Goal: Information Seeking & Learning: Check status

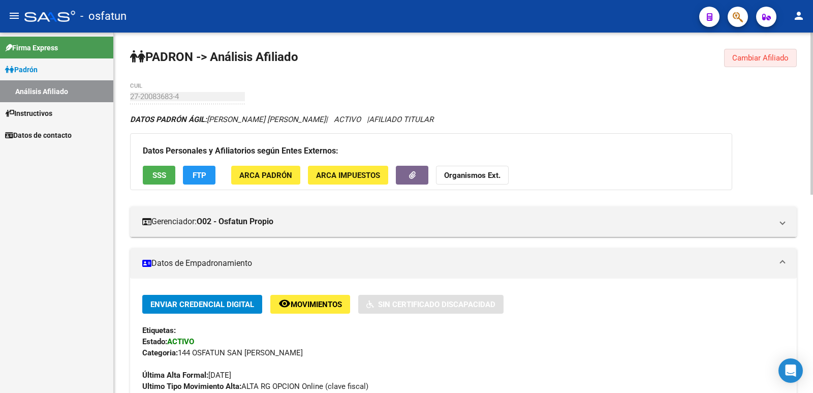
drag, startPoint x: 757, startPoint y: 61, endPoint x: 575, endPoint y: 119, distance: 191.5
click at [404, 60] on span "Cambiar Afiliado" at bounding box center [761, 57] width 56 height 9
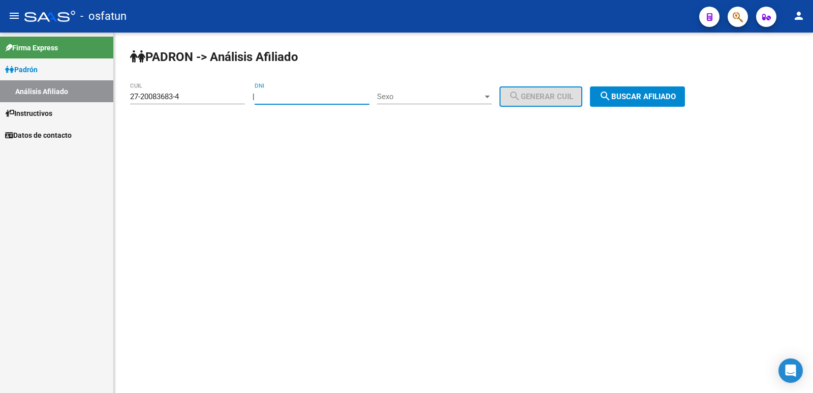
drag, startPoint x: 343, startPoint y: 100, endPoint x: 290, endPoint y: 100, distance: 52.9
click at [290, 100] on input "DNI" at bounding box center [312, 96] width 115 height 9
paste input "29797633"
type input "29797633"
click at [404, 95] on span "Sexo" at bounding box center [430, 96] width 106 height 9
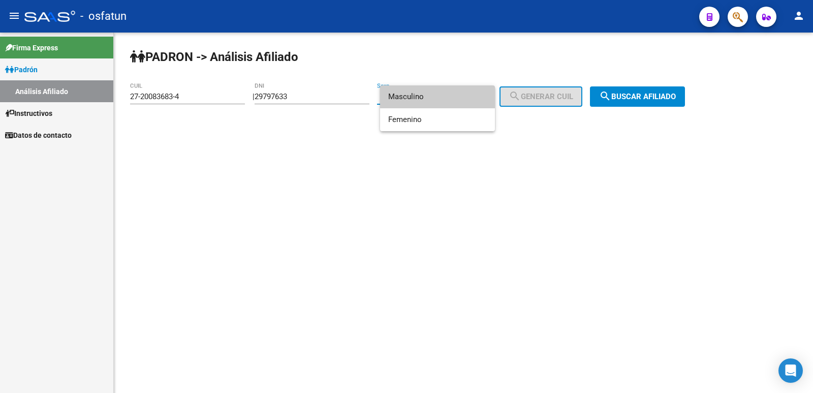
click at [404, 98] on span "Masculino" at bounding box center [437, 96] width 99 height 23
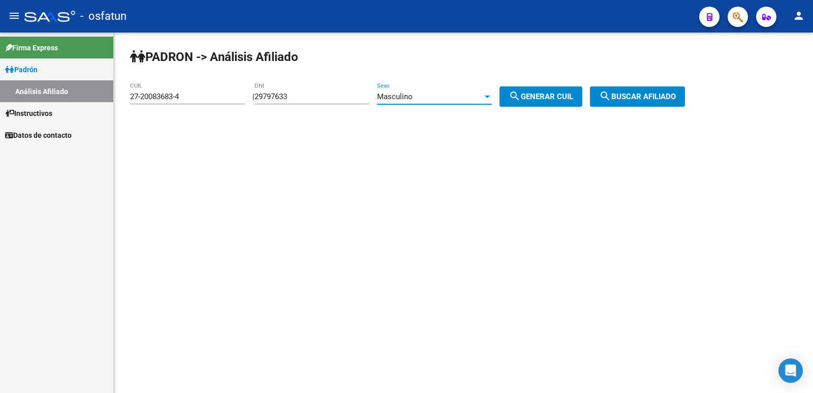
click at [404, 100] on div "Masculino" at bounding box center [430, 96] width 106 height 9
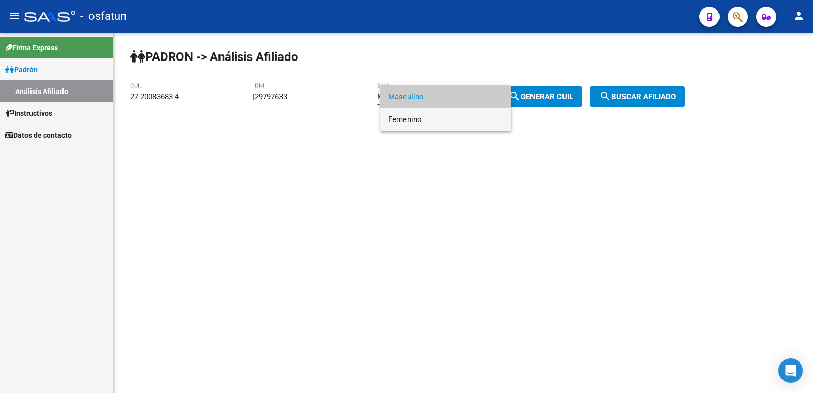
drag, startPoint x: 421, startPoint y: 115, endPoint x: 484, endPoint y: 110, distance: 63.2
click at [404, 115] on span "Femenino" at bounding box center [445, 119] width 115 height 23
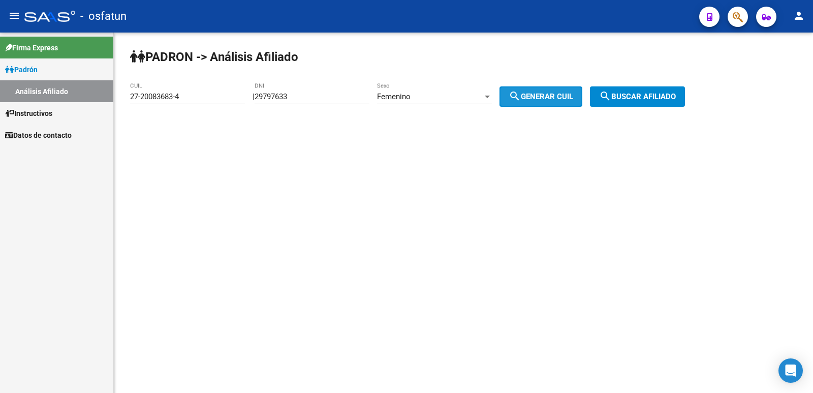
click at [404, 94] on mat-icon "search" at bounding box center [515, 96] width 12 height 12
type input "27-29797633-3"
click at [404, 101] on mat-icon "search" at bounding box center [605, 96] width 12 height 12
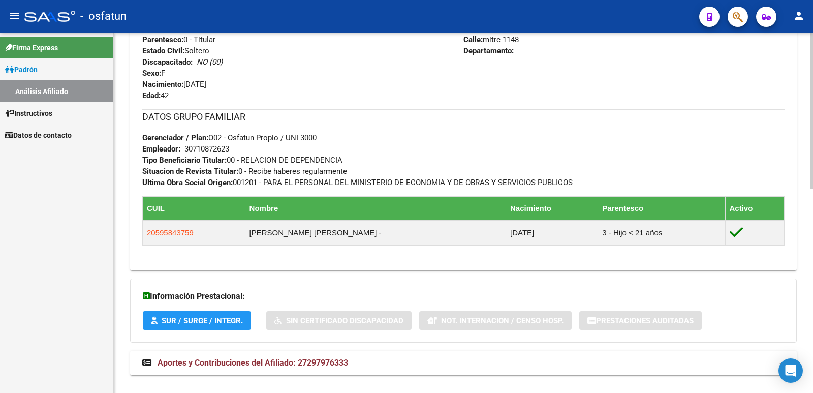
scroll to position [471, 0]
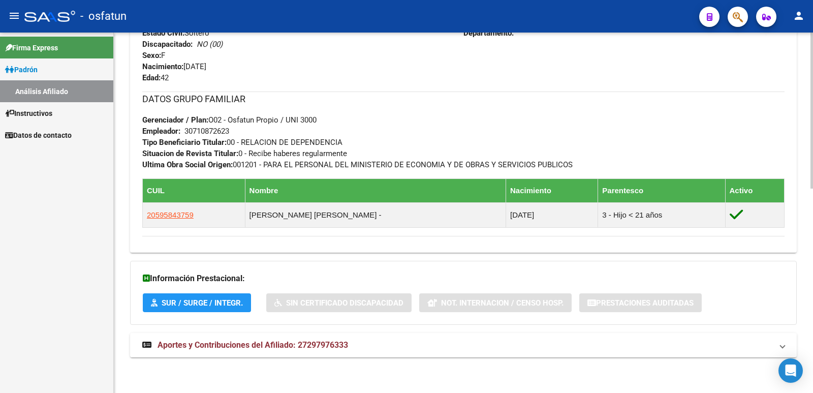
click at [306, 326] on div "DATOS [PERSON_NAME] ÁGIL: [PERSON_NAME] DEL [PERSON_NAME] | ACTIVO | AFILIADO T…" at bounding box center [463, 5] width 667 height 725
click at [310, 336] on mat-expansion-panel-header "Aportes y Contribuciones del Afiliado: 27297976333" at bounding box center [463, 345] width 667 height 24
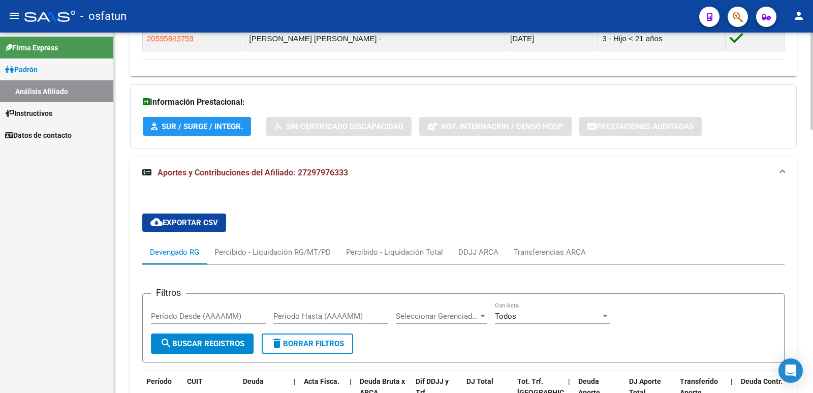
scroll to position [0, 0]
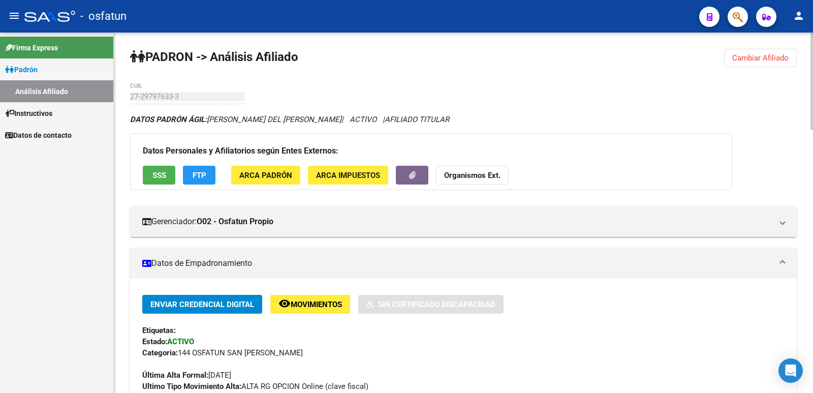
click at [404, 55] on span "Cambiar Afiliado" at bounding box center [761, 57] width 56 height 9
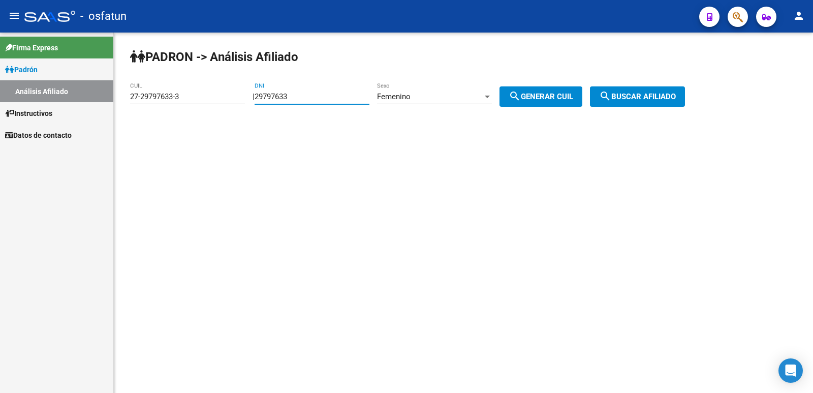
drag, startPoint x: 299, startPoint y: 98, endPoint x: 133, endPoint y: 118, distance: 167.5
click at [134, 118] on div "[PERSON_NAME] -> Análisis Afiliado 27-29797633-3 CUIL | 29797633 DNI Femenino S…" at bounding box center [464, 86] width 700 height 107
paste input "2107896"
type input "22107896"
click at [404, 101] on div "Femenino" at bounding box center [430, 96] width 106 height 9
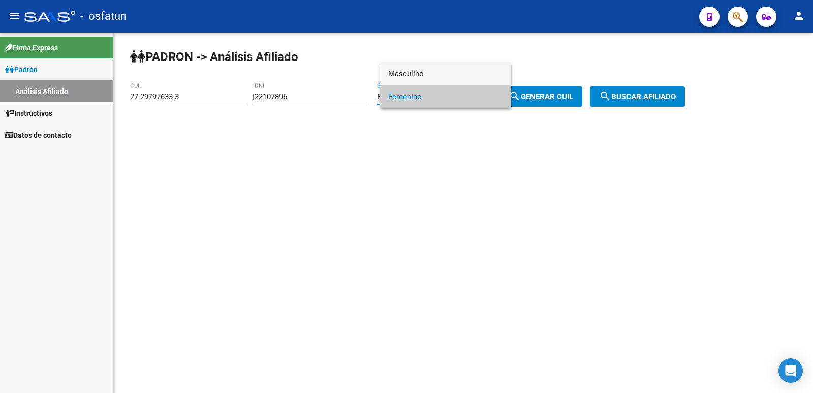
drag, startPoint x: 428, startPoint y: 77, endPoint x: 434, endPoint y: 77, distance: 6.1
click at [404, 76] on span "Masculino" at bounding box center [445, 74] width 115 height 23
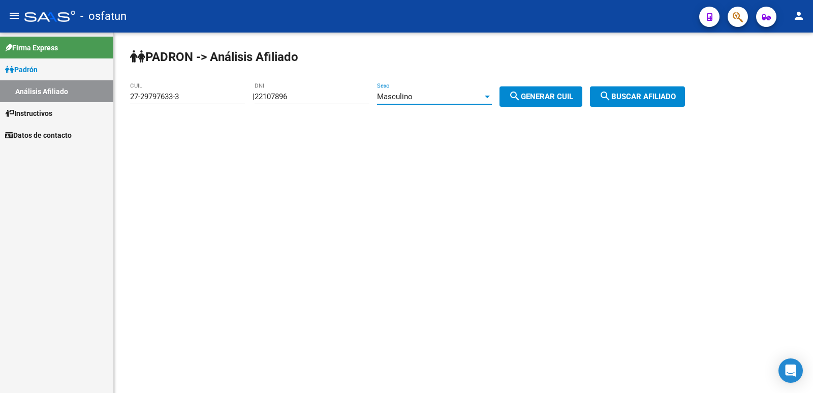
click at [404, 95] on button "search Generar CUIL" at bounding box center [541, 96] width 83 height 20
click at [404, 95] on mat-icon "search" at bounding box center [605, 96] width 12 height 12
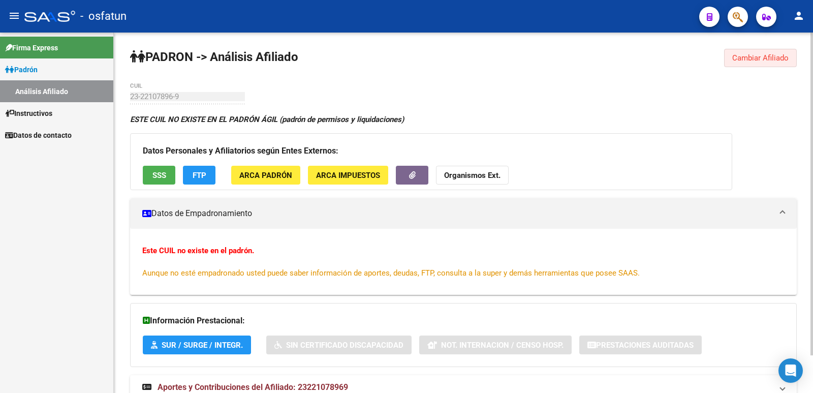
drag, startPoint x: 758, startPoint y: 54, endPoint x: 617, endPoint y: 81, distance: 143.8
click at [404, 55] on span "Cambiar Afiliado" at bounding box center [761, 57] width 56 height 9
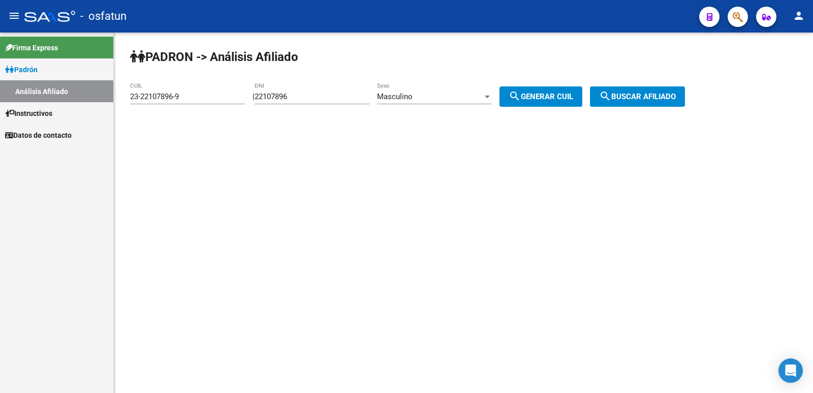
click at [404, 98] on span "Masculino" at bounding box center [395, 96] width 36 height 9
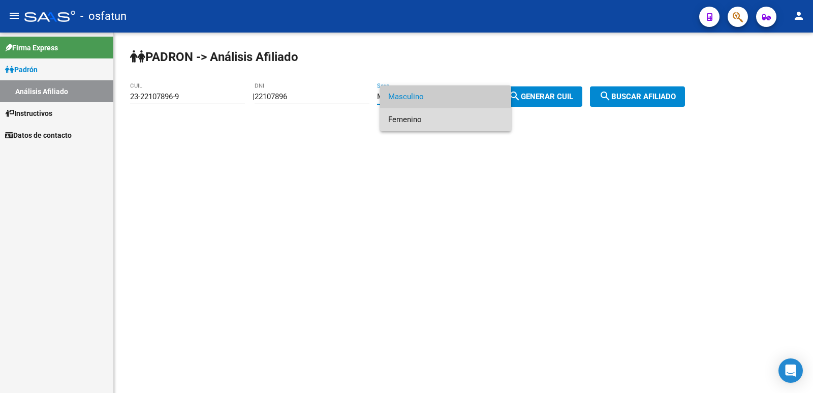
click at [404, 117] on span "Femenino" at bounding box center [445, 119] width 115 height 23
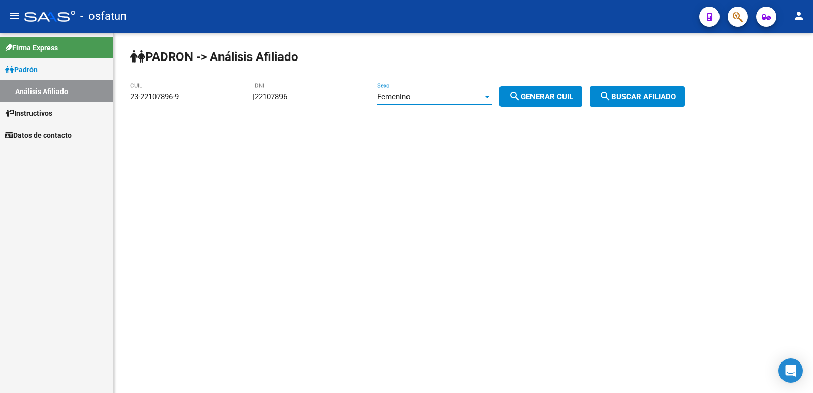
click at [404, 95] on div at bounding box center [487, 97] width 9 height 8
click at [404, 97] on span "Femenino" at bounding box center [445, 96] width 115 height 23
click at [404, 95] on span "search Generar CUIL" at bounding box center [541, 96] width 65 height 9
type input "27-22107896-4"
click at [404, 92] on button "search Buscar afiliado" at bounding box center [637, 96] width 95 height 20
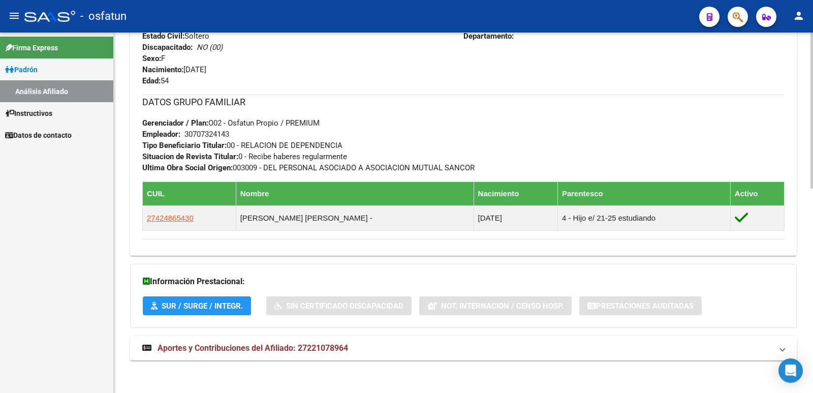
scroll to position [471, 0]
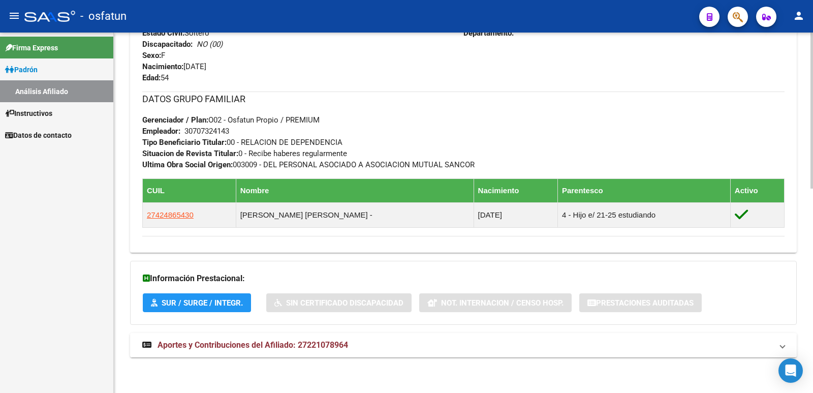
click at [272, 344] on span "Aportes y Contribuciones del Afiliado: 27221078964" at bounding box center [253, 345] width 191 height 10
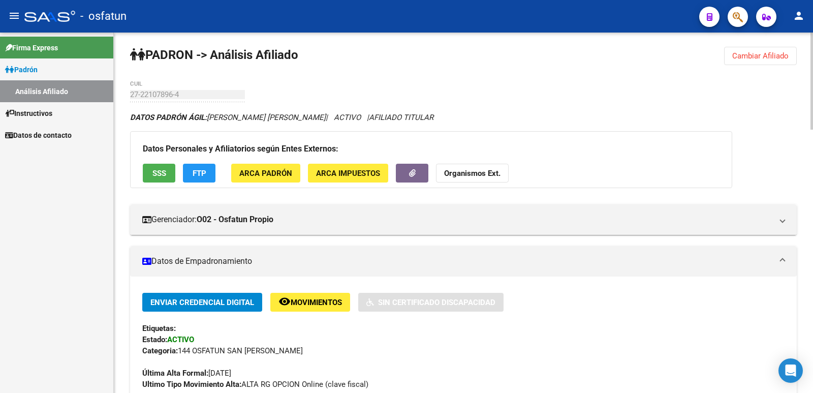
scroll to position [0, 0]
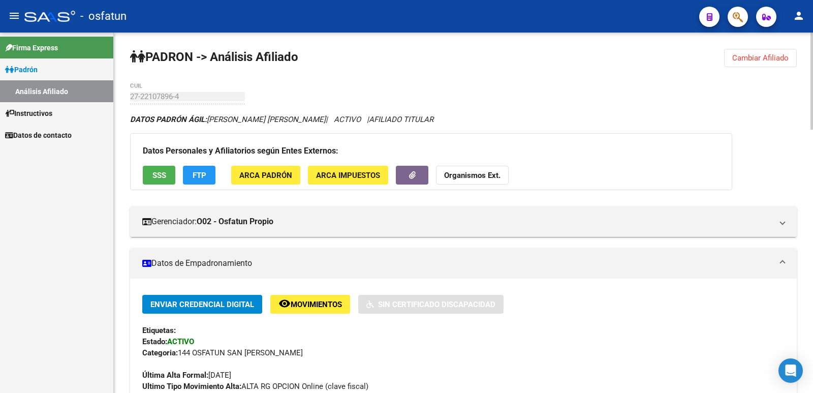
click at [404, 62] on span "Cambiar Afiliado" at bounding box center [761, 57] width 56 height 9
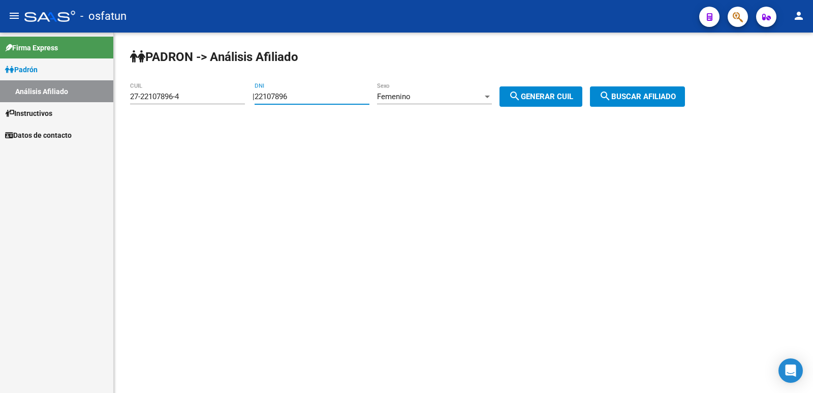
drag, startPoint x: 288, startPoint y: 103, endPoint x: 194, endPoint y: 107, distance: 94.1
click at [195, 101] on app-analisis-afiliado "[PERSON_NAME] -> Análisis Afiliado 27-22107896-4 CUIL | 22107896 DNI Femenino S…" at bounding box center [411, 96] width 563 height 9
type input "36904280"
click at [404, 86] on button "search Generar CUIL" at bounding box center [541, 96] width 83 height 20
type input "20-36904280-8"
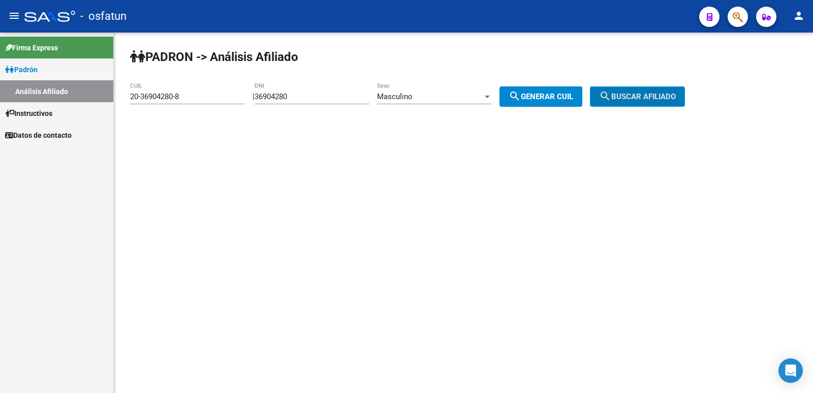
click button "search Buscar afiliado" at bounding box center [637, 96] width 95 height 20
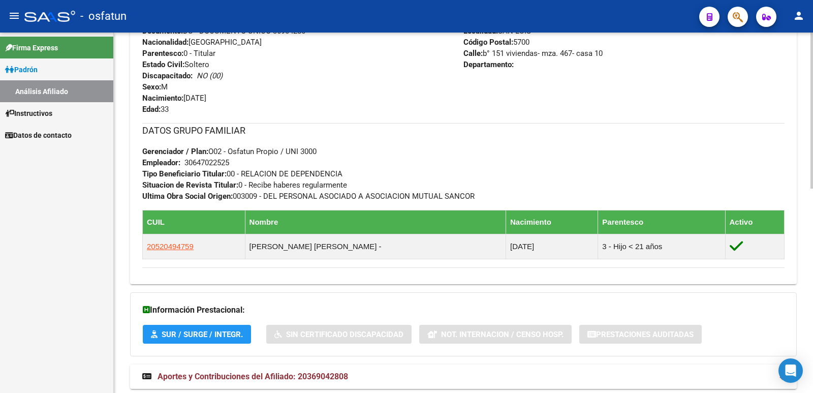
scroll to position [471, 0]
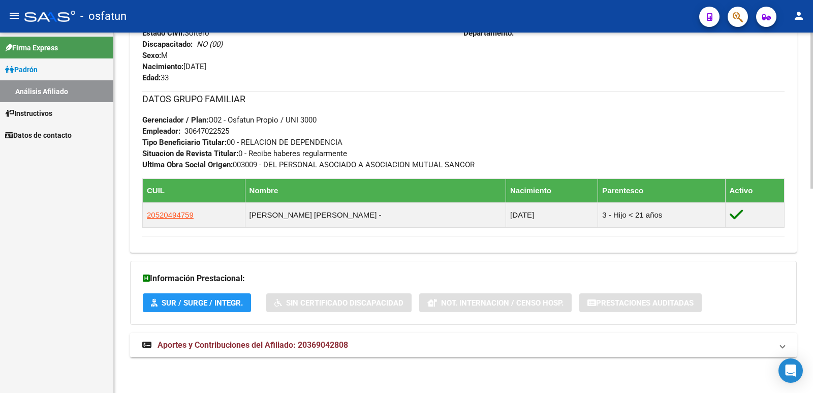
click at [268, 335] on mat-expansion-panel-header "Aportes y Contribuciones del Afiliado: 20369042808" at bounding box center [463, 345] width 667 height 24
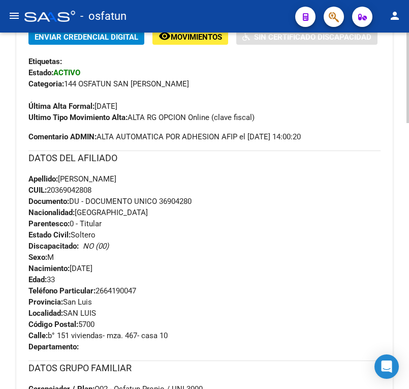
scroll to position [0, 0]
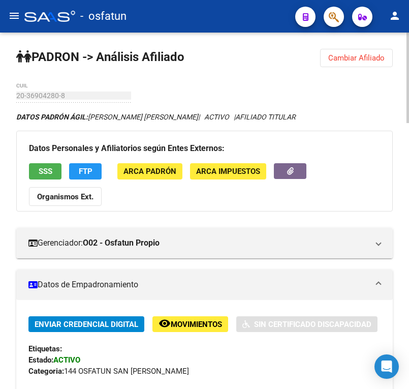
drag, startPoint x: 354, startPoint y: 67, endPoint x: 352, endPoint y: 61, distance: 6.0
click at [354, 65] on button "Cambiar Afiliado" at bounding box center [356, 58] width 73 height 18
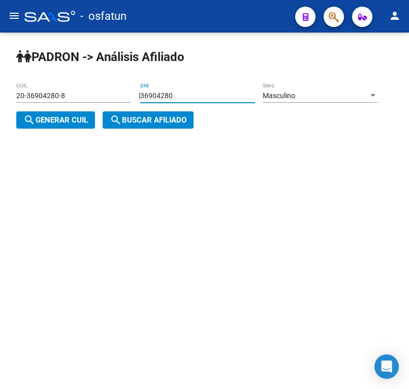
drag, startPoint x: 196, startPoint y: 94, endPoint x: 69, endPoint y: 96, distance: 127.1
click at [69, 96] on app-analisis-afiliado "[PERSON_NAME] -> Análisis Afiliado 20-36904280-8 CUIL | 36904280 DNI Masculino …" at bounding box center [200, 108] width 369 height 33
paste input "5832416"
type input "35832416"
click at [263, 100] on div "Masculino" at bounding box center [316, 96] width 106 height 9
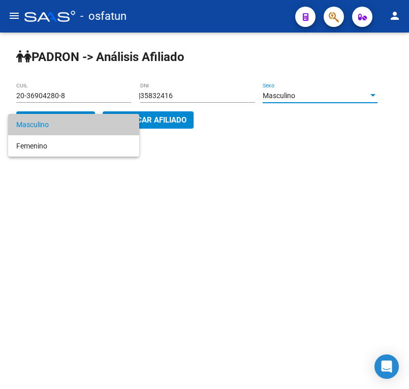
click at [186, 123] on div at bounding box center [204, 194] width 409 height 389
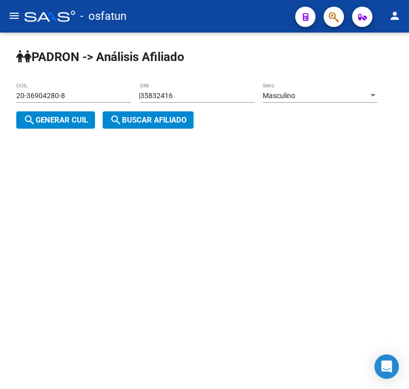
click at [88, 123] on span "search Generar CUIL" at bounding box center [55, 119] width 65 height 9
type input "23-35832416-9"
click at [122, 120] on mat-icon "search" at bounding box center [116, 120] width 12 height 12
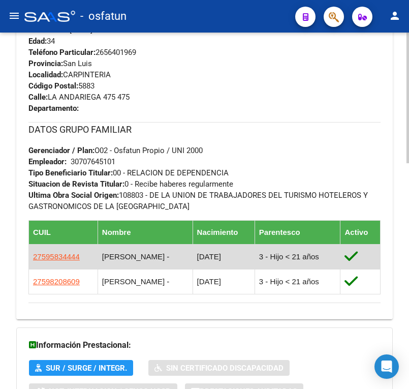
scroll to position [617, 0]
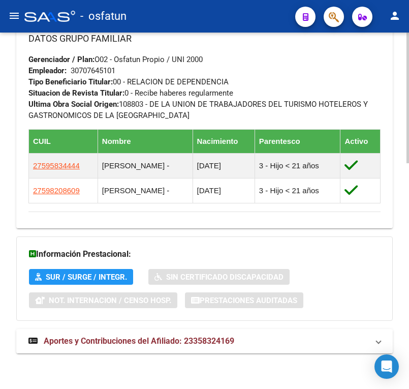
click at [171, 346] on strong "Aportes y Contribuciones del Afiliado: 23358324169" at bounding box center [131, 341] width 206 height 11
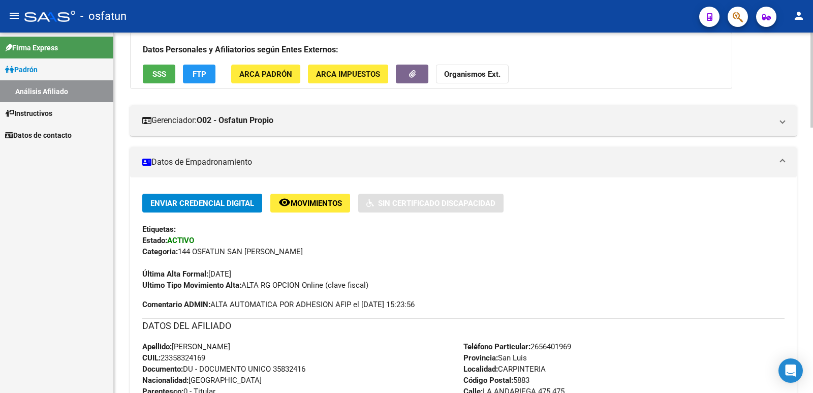
scroll to position [0, 0]
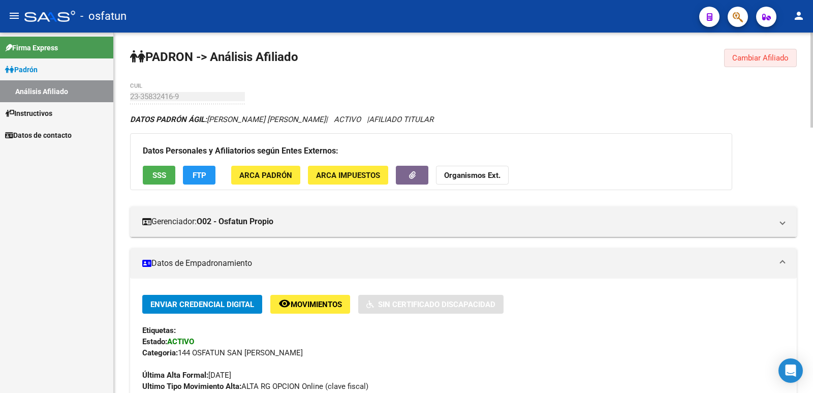
click at [404, 62] on button "Cambiar Afiliado" at bounding box center [760, 58] width 73 height 18
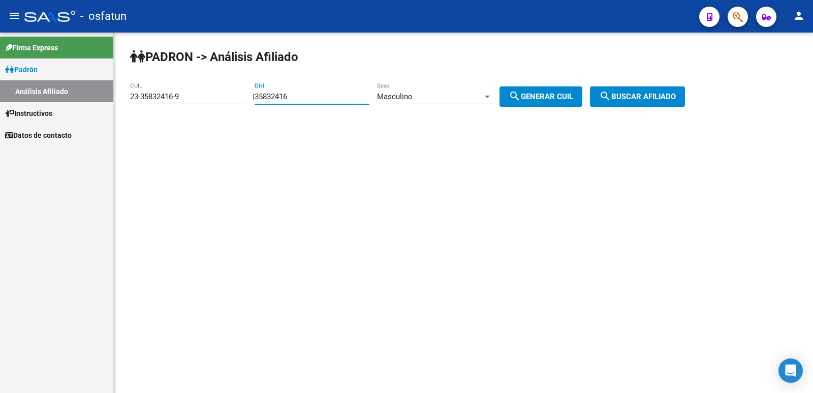
drag, startPoint x: 352, startPoint y: 98, endPoint x: 191, endPoint y: 111, distance: 161.7
click at [191, 101] on app-analisis-afiliado "[PERSON_NAME] -> Análisis Afiliado 23-35832416-9 CUIL | 35832416 DNI Masculino …" at bounding box center [411, 96] width 563 height 9
paste input "6046281"
type input "36046281"
click at [404, 103] on div "Masculino Sexo" at bounding box center [434, 93] width 115 height 22
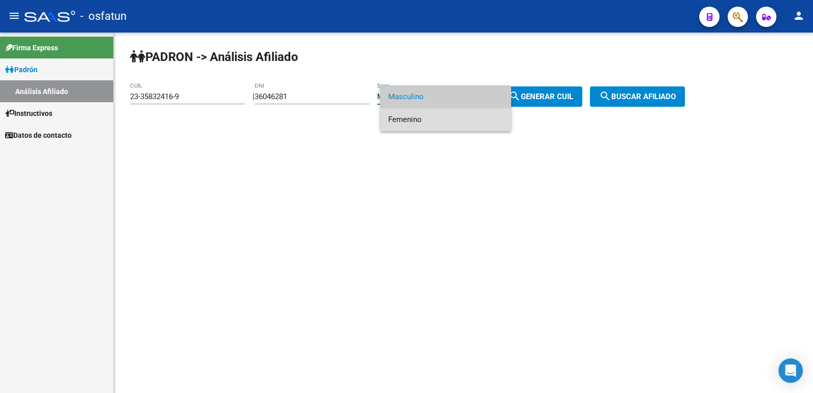
drag, startPoint x: 423, startPoint y: 117, endPoint x: 529, endPoint y: 100, distance: 106.6
click at [404, 117] on span "Femenino" at bounding box center [445, 119] width 115 height 23
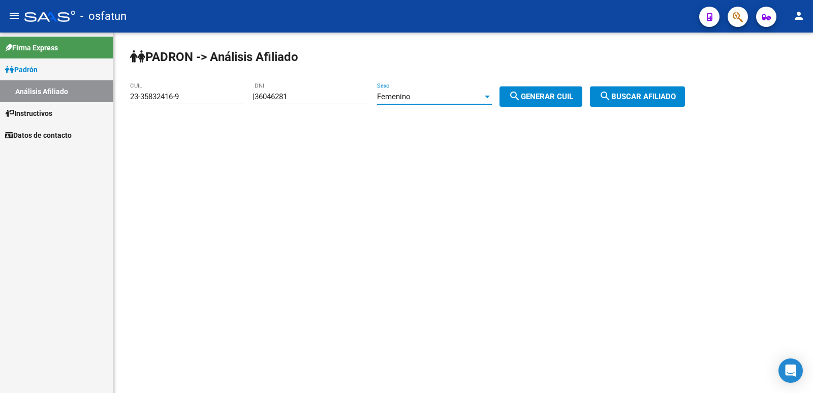
drag, startPoint x: 537, startPoint y: 96, endPoint x: 571, endPoint y: 99, distance: 34.2
click at [404, 96] on span "search Generar CUIL" at bounding box center [541, 96] width 65 height 9
type input "27-36046281-7"
click at [404, 99] on span "search Buscar afiliado" at bounding box center [637, 96] width 77 height 9
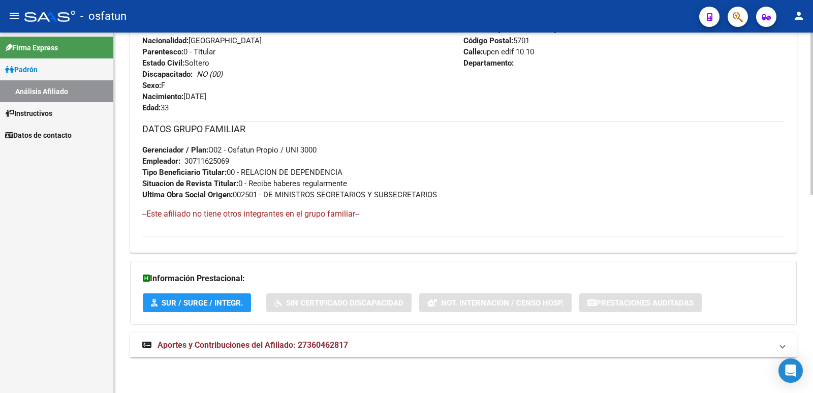
drag, startPoint x: 312, startPoint y: 345, endPoint x: 283, endPoint y: 265, distance: 84.9
click at [312, 344] on span "Aportes y Contribuciones del Afiliado: 27360462817" at bounding box center [253, 345] width 191 height 10
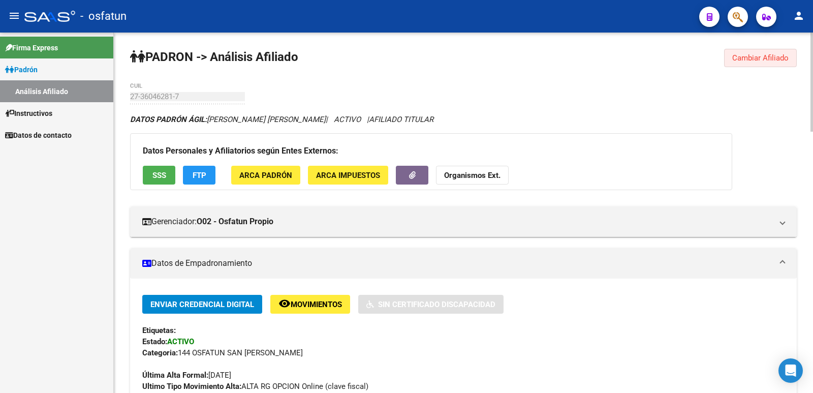
click at [404, 52] on button "Cambiar Afiliado" at bounding box center [760, 58] width 73 height 18
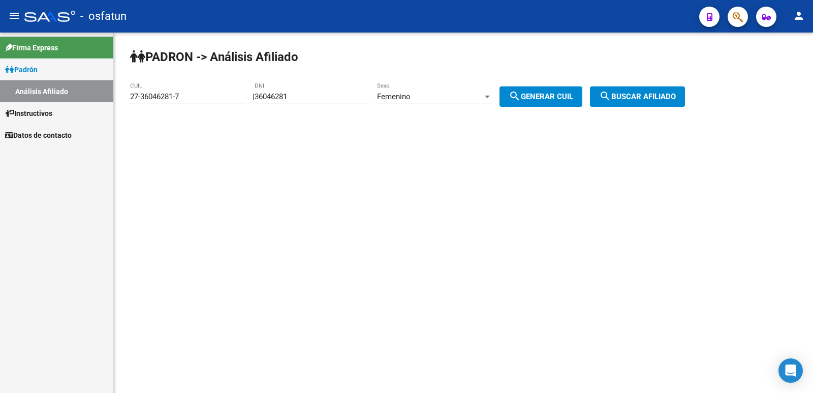
click at [323, 96] on input "36046281" at bounding box center [312, 96] width 115 height 9
drag, startPoint x: 376, startPoint y: 98, endPoint x: 236, endPoint y: 108, distance: 140.2
click at [236, 101] on app-analisis-afiliado "PADRON -> Análisis Afiliado 27-36046281-7 CUIL | 36046281 DNI Femenino Sexo sea…" at bounding box center [411, 96] width 563 height 9
paste input "42220747"
type input "42220747"
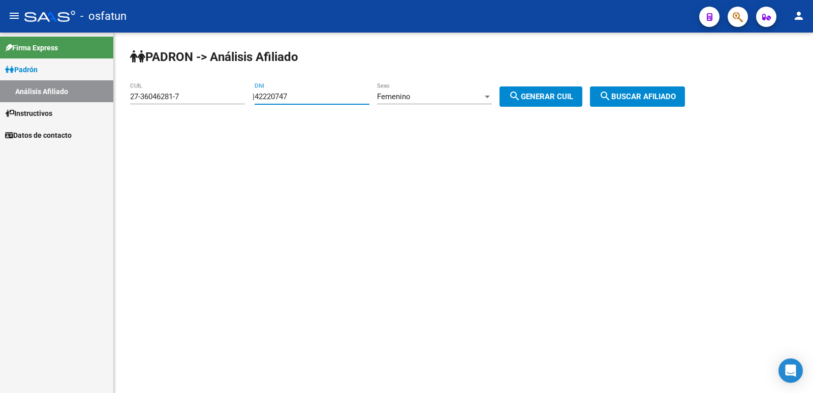
click at [404, 93] on div "Femenino" at bounding box center [430, 96] width 106 height 9
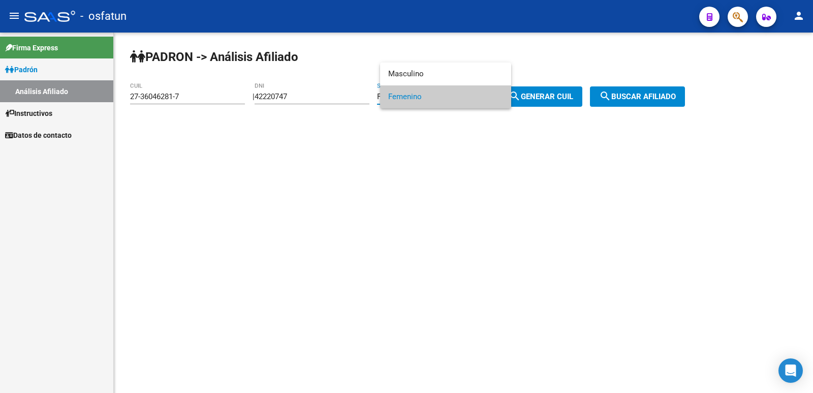
click at [404, 105] on div at bounding box center [406, 196] width 813 height 393
click at [404, 101] on button "search Generar CUIL" at bounding box center [541, 96] width 83 height 20
type input "27-42220747-9"
click at [404, 100] on span "search Buscar afiliado" at bounding box center [637, 96] width 77 height 9
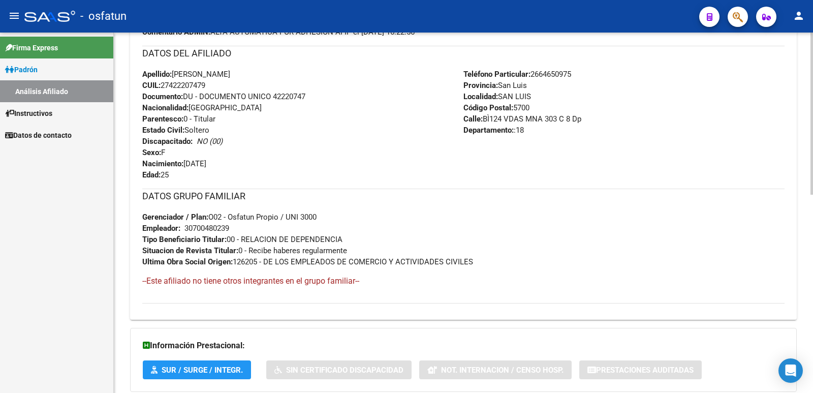
scroll to position [441, 0]
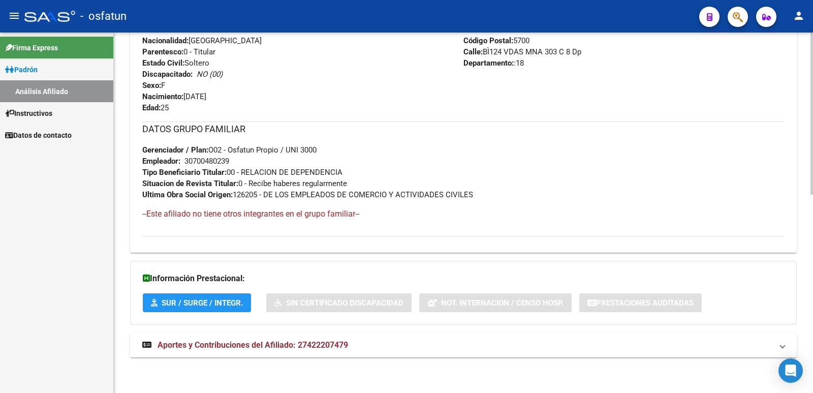
click at [311, 339] on mat-expansion-panel-header "Aportes y Contribuciones del Afiliado: 27422207479" at bounding box center [463, 345] width 667 height 24
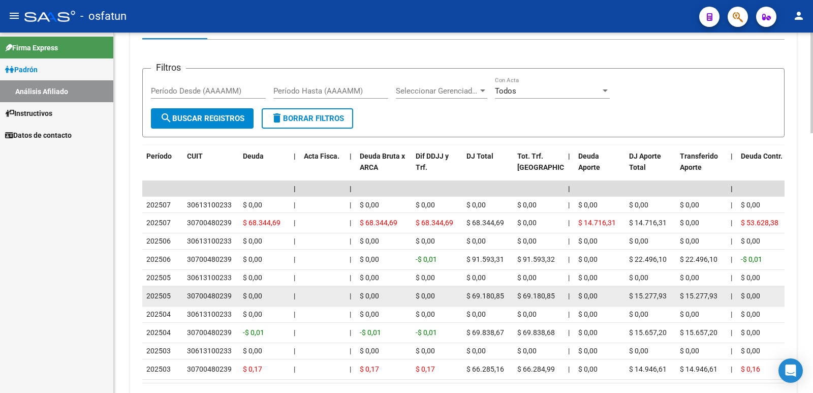
scroll to position [906, 0]
